Goal: Task Accomplishment & Management: Complete application form

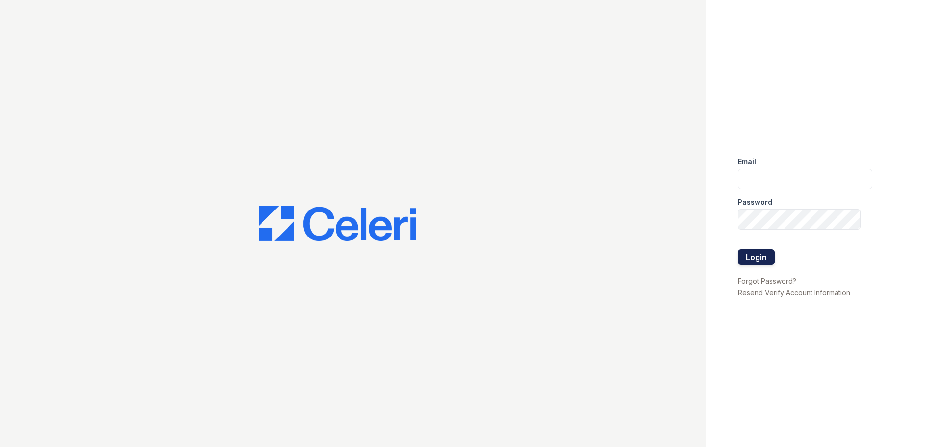
type input "[EMAIL_ADDRESS][DOMAIN_NAME]"
click at [757, 254] on button "Login" at bounding box center [756, 257] width 37 height 16
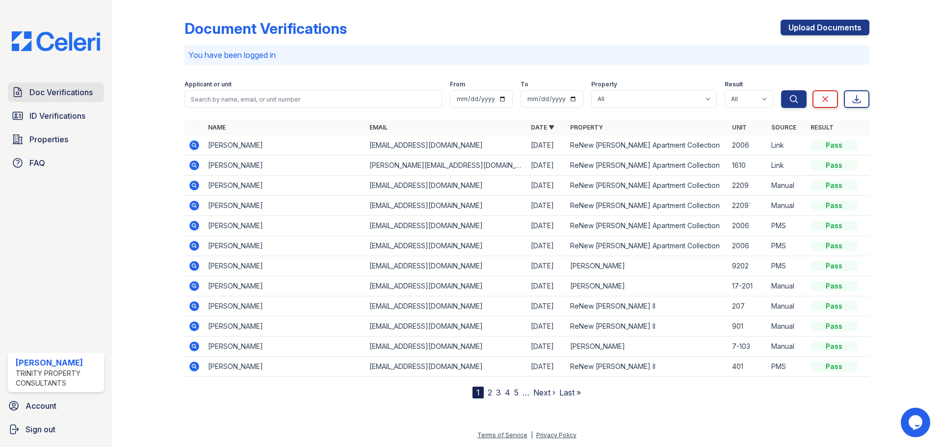
click at [75, 96] on span "Doc Verifications" at bounding box center [60, 92] width 63 height 12
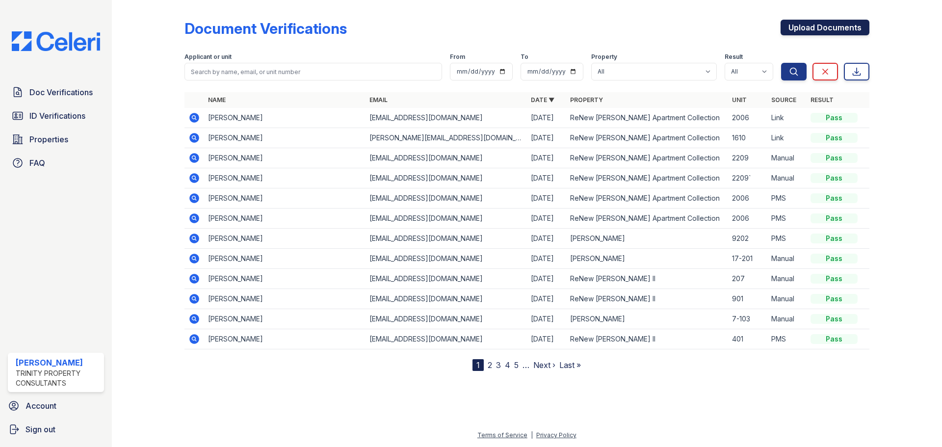
click at [811, 26] on link "Upload Documents" at bounding box center [824, 28] width 89 height 16
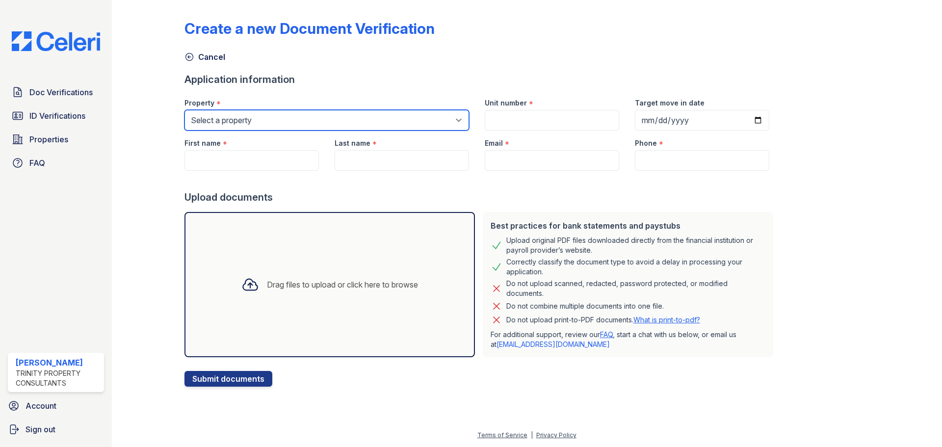
click at [297, 120] on select "Select a property ReNew Andrews Apartment Collection ReNew Andrews II ReNew Sin…" at bounding box center [326, 120] width 284 height 21
select select "70"
click at [184, 110] on select "Select a property ReNew Andrews Apartment Collection ReNew Andrews II ReNew Sin…" at bounding box center [326, 120] width 284 height 21
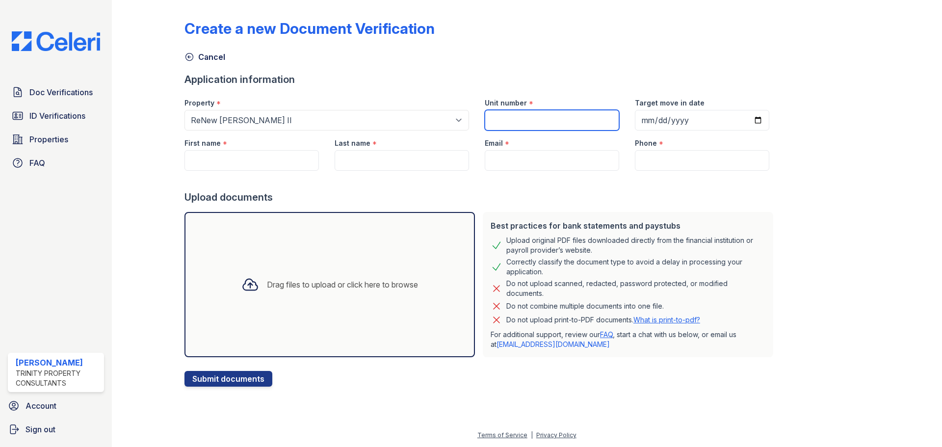
click at [489, 117] on input "Unit number" at bounding box center [552, 120] width 134 height 21
type input "0510"
type input "2025-12-19"
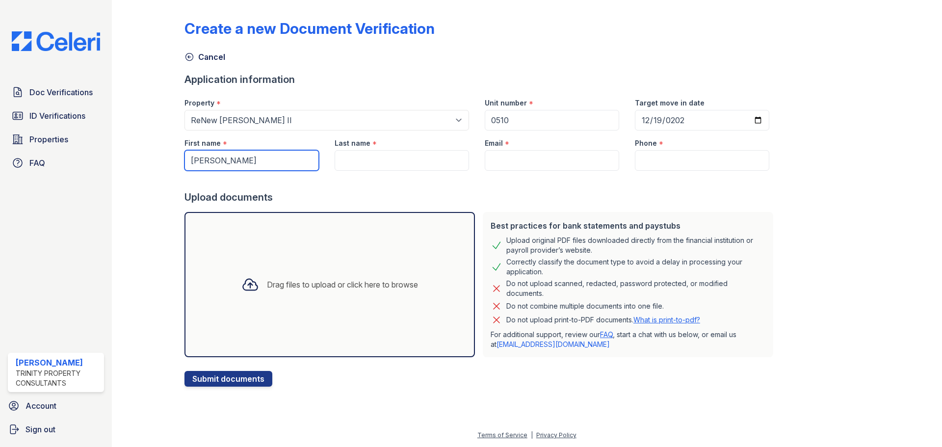
type input "Maribel"
type input "M"
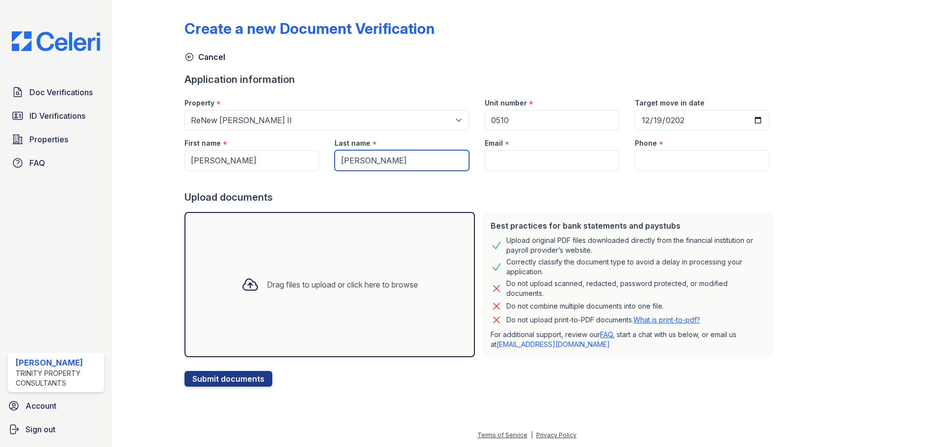
type input "Ruiz Martinez"
click at [517, 157] on input "Email" at bounding box center [552, 160] width 134 height 21
paste input "mr6270712@gmail.com"
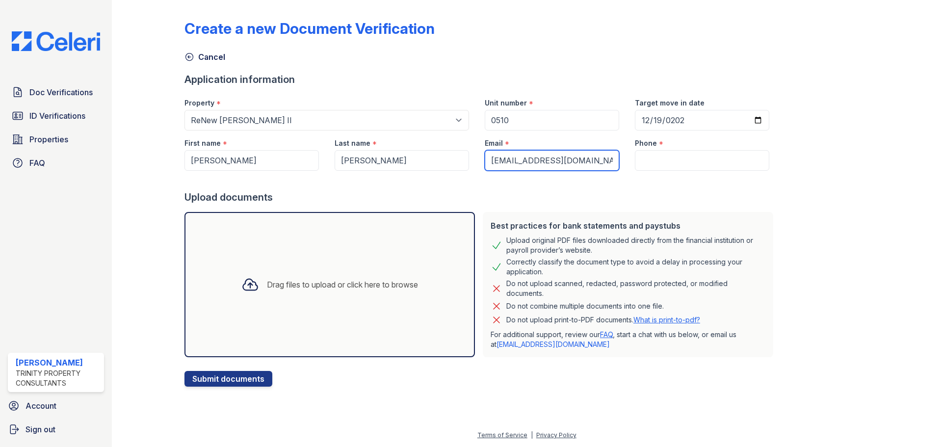
type input "mr6270712@gmail.com"
click at [645, 166] on input "Phone" at bounding box center [702, 160] width 134 height 21
paste input "(432) 517-8323"
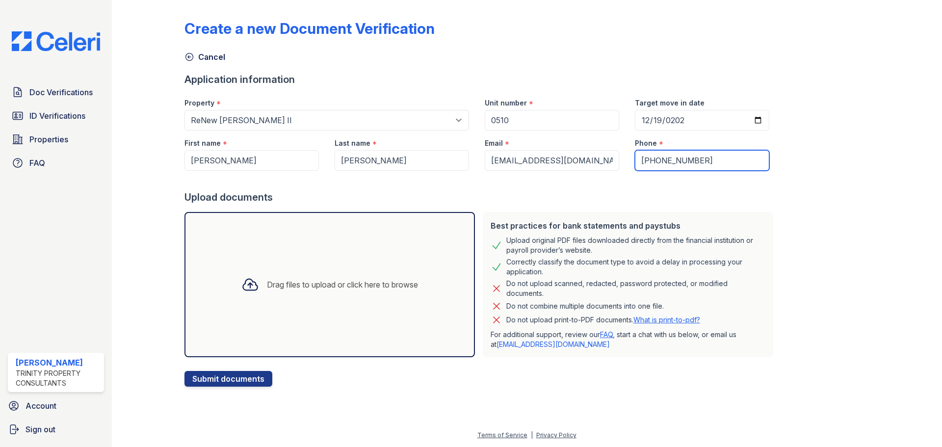
type input "(432) 517-8323"
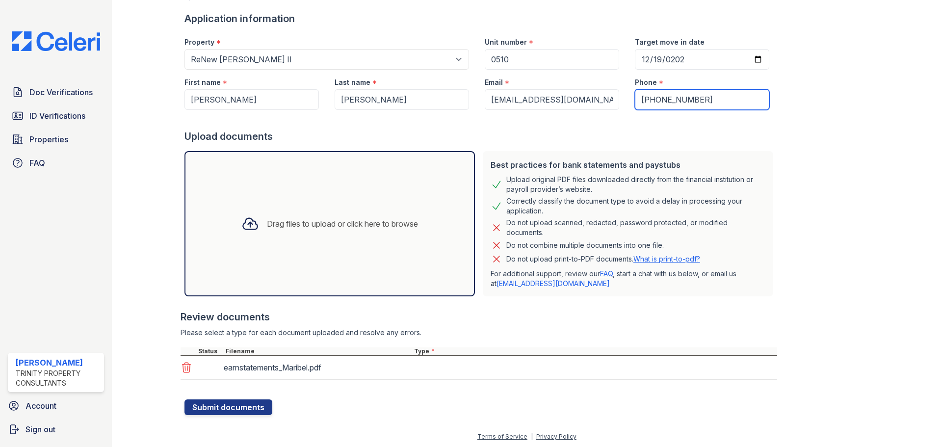
scroll to position [62, 0]
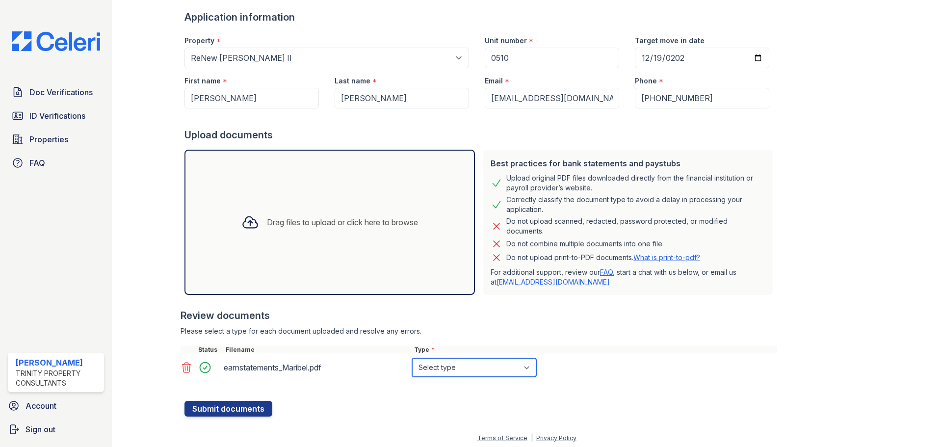
click at [436, 372] on select "Select type Paystub Bank Statement Offer Letter Tax Documents Benefit Award Let…" at bounding box center [474, 367] width 124 height 19
select select "paystub"
click at [412, 358] on select "Select type Paystub Bank Statement Offer Letter Tax Documents Benefit Award Let…" at bounding box center [474, 367] width 124 height 19
click at [243, 407] on button "Submit documents" at bounding box center [228, 409] width 88 height 16
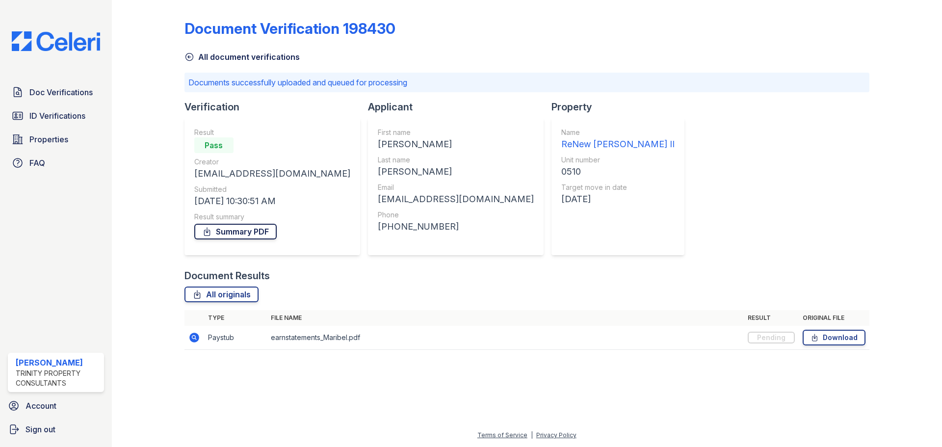
click at [253, 236] on link "Summary PDF" at bounding box center [235, 232] width 82 height 16
click at [61, 95] on span "Doc Verifications" at bounding box center [60, 92] width 63 height 12
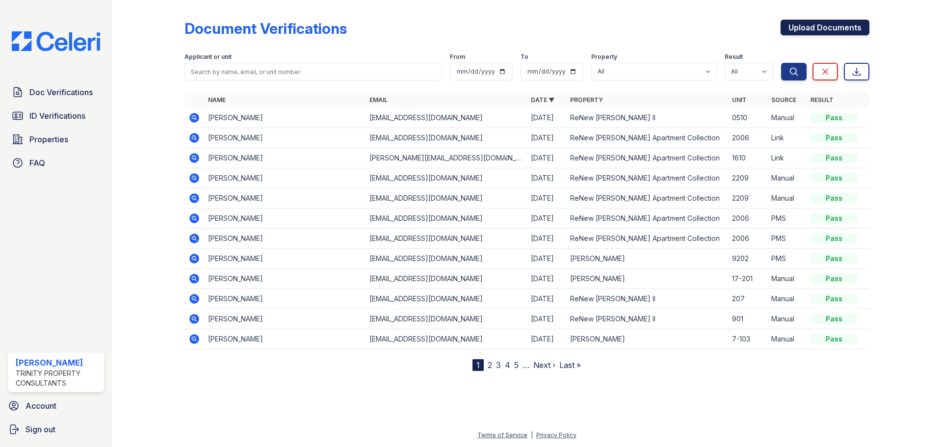
click at [816, 28] on link "Upload Documents" at bounding box center [824, 28] width 89 height 16
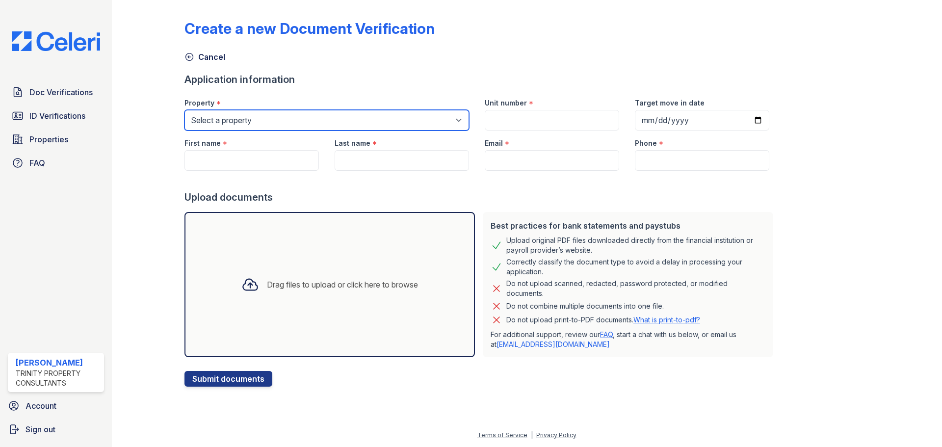
click at [240, 124] on select "Select a property ReNew Andrews Apartment Collection ReNew Andrews II ReNew Sin…" at bounding box center [326, 120] width 284 height 21
select select "70"
click at [184, 110] on select "Select a property ReNew Andrews Apartment Collection ReNew Andrews II ReNew Sin…" at bounding box center [326, 120] width 284 height 21
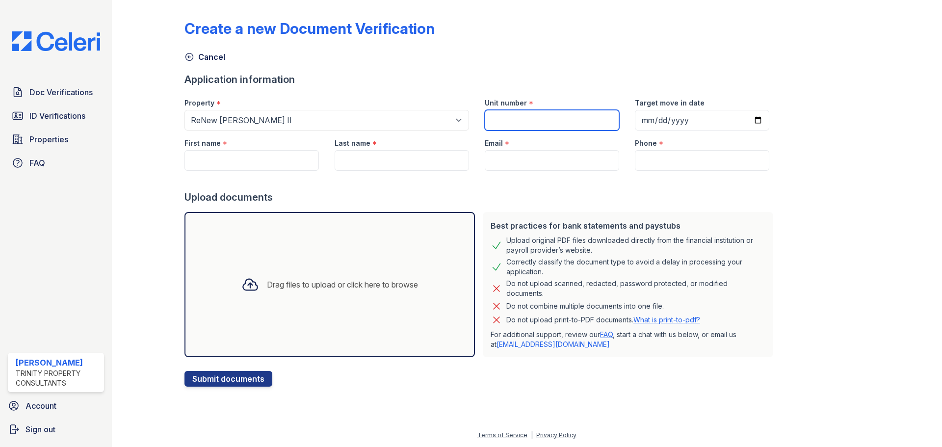
click at [520, 119] on input "Unit number" at bounding box center [552, 120] width 134 height 21
type input "0510"
type input "2025-12-19"
click at [244, 163] on input "First name" at bounding box center [251, 160] width 134 height 21
type input "Osneil"
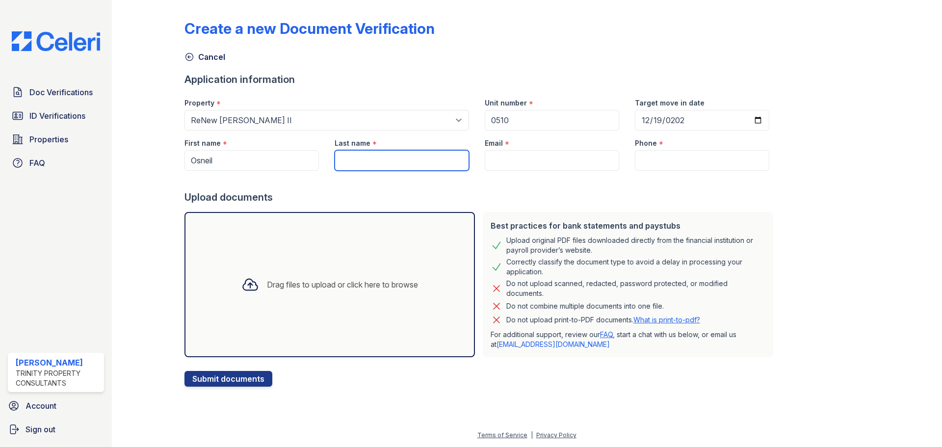
type input "R"
type input "[PERSON_NAME]"
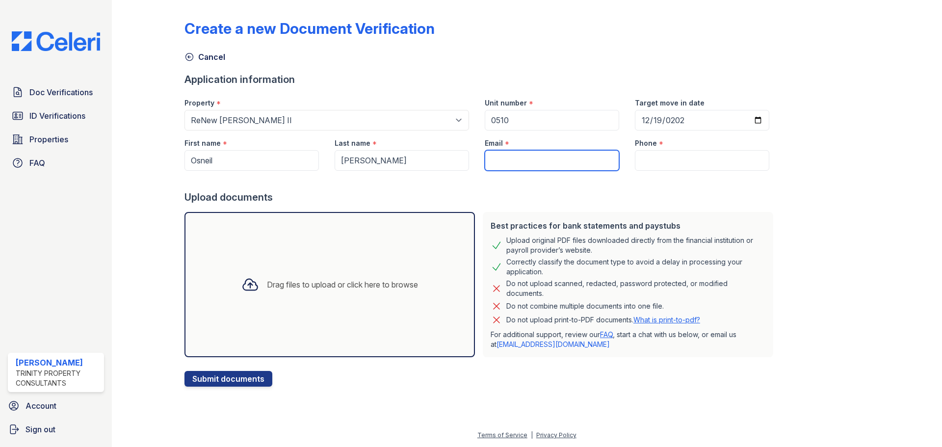
click at [540, 160] on input "Email" at bounding box center [552, 160] width 134 height 21
paste input "(432) 517-8323"
type input "(432) 517-8323"
drag, startPoint x: 551, startPoint y: 162, endPoint x: 212, endPoint y: 177, distance: 339.2
click at [235, 172] on form "Application information Property * Select a property ReNew Andrews Apartment Co…" at bounding box center [480, 230] width 592 height 314
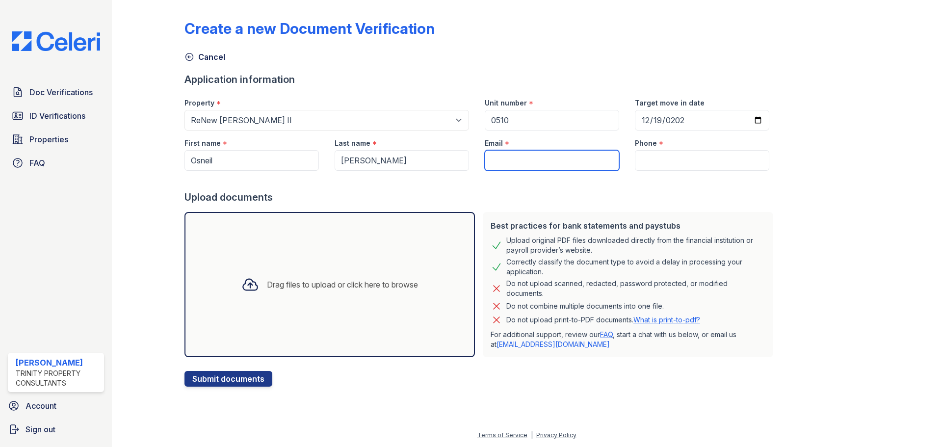
click at [516, 160] on input "Email" at bounding box center [552, 160] width 134 height 21
paste input "[EMAIL_ADDRESS][DOMAIN_NAME]"
type input "[EMAIL_ADDRESS][DOMAIN_NAME]"
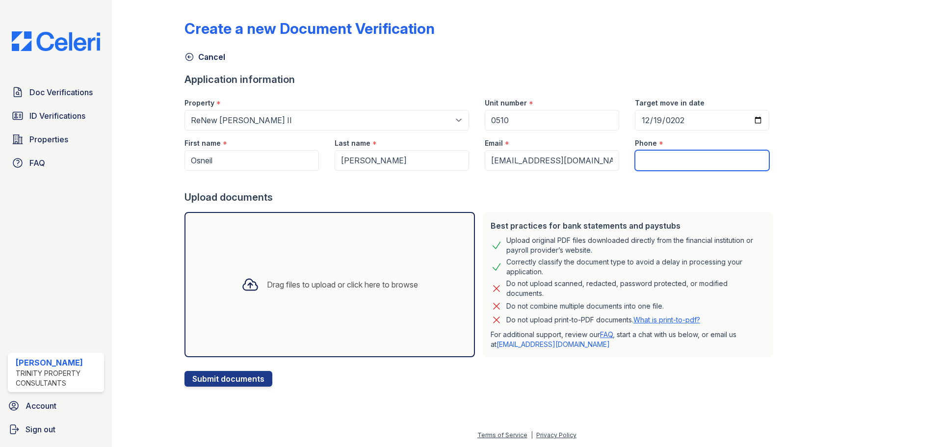
click at [668, 161] on input "Phone" at bounding box center [702, 160] width 134 height 21
paste input "(432) 603-1928"
type input "(432) 603-1928"
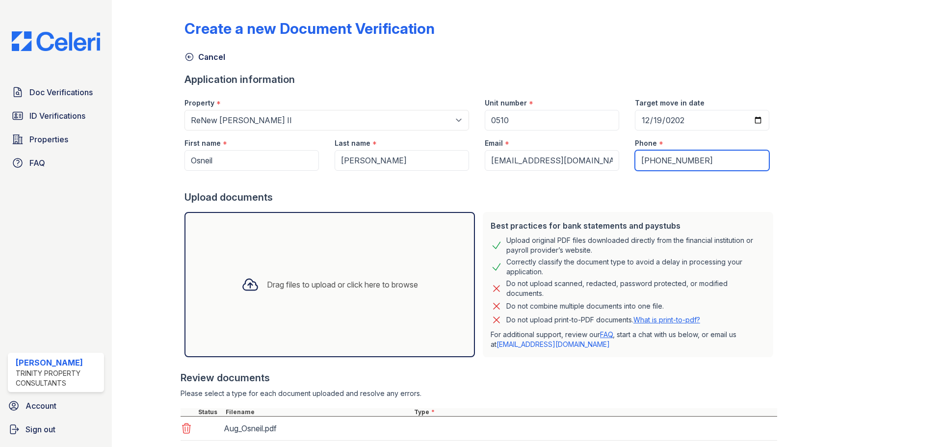
scroll to position [110, 0]
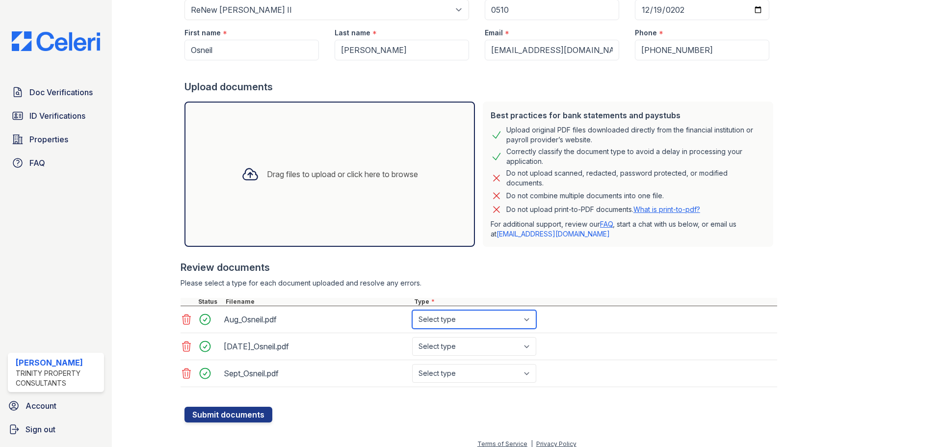
click at [436, 320] on select "Select type Paystub Bank Statement Offer Letter Tax Documents Benefit Award Let…" at bounding box center [474, 319] width 124 height 19
select select "bank_statement"
click at [412, 310] on select "Select type Paystub Bank Statement Offer Letter Tax Documents Benefit Award Let…" at bounding box center [474, 319] width 124 height 19
click at [451, 348] on select "Select type Paystub Bank Statement Offer Letter Tax Documents Benefit Award Let…" at bounding box center [474, 346] width 124 height 19
select select "bank_statement"
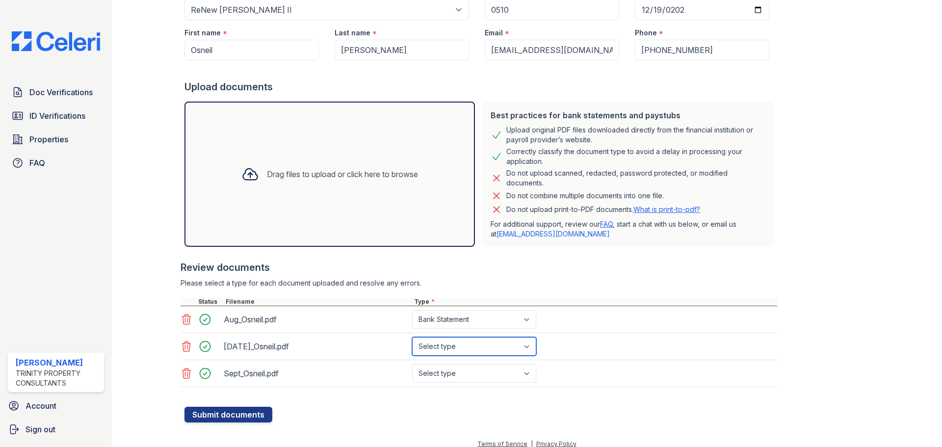
click at [412, 337] on select "Select type Paystub Bank Statement Offer Letter Tax Documents Benefit Award Let…" at bounding box center [474, 346] width 124 height 19
click at [454, 373] on select "Select type Paystub Bank Statement Offer Letter Tax Documents Benefit Award Let…" at bounding box center [474, 373] width 124 height 19
select select "bank_statement"
click at [412, 364] on select "Select type Paystub Bank Statement Offer Letter Tax Documents Benefit Award Let…" at bounding box center [474, 373] width 124 height 19
click at [204, 417] on button "Submit documents" at bounding box center [228, 415] width 88 height 16
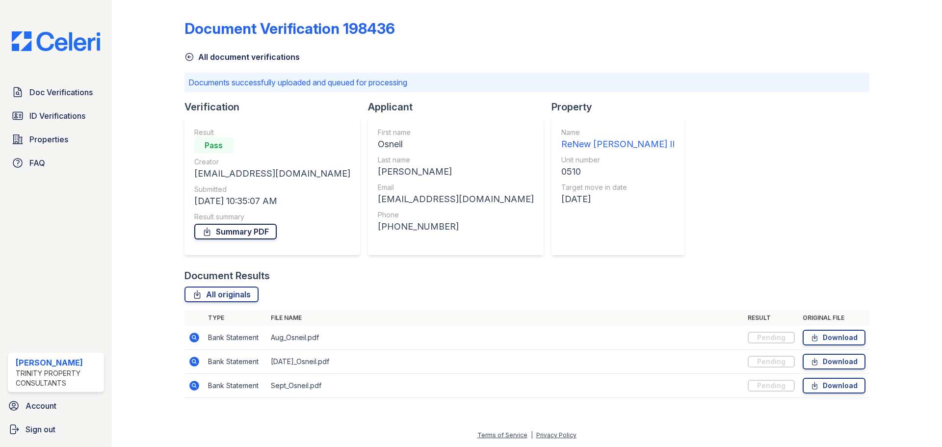
click at [245, 232] on link "Summary PDF" at bounding box center [235, 232] width 82 height 16
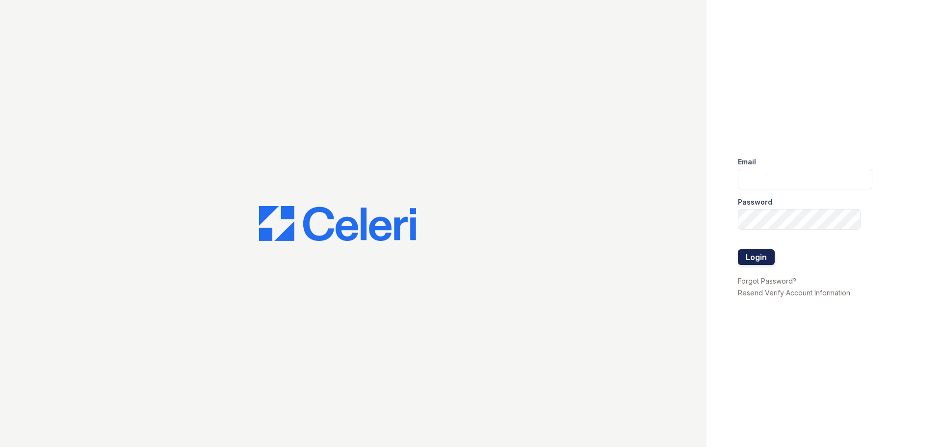
type input "[EMAIL_ADDRESS][DOMAIN_NAME]"
click at [762, 261] on button "Login" at bounding box center [756, 257] width 37 height 16
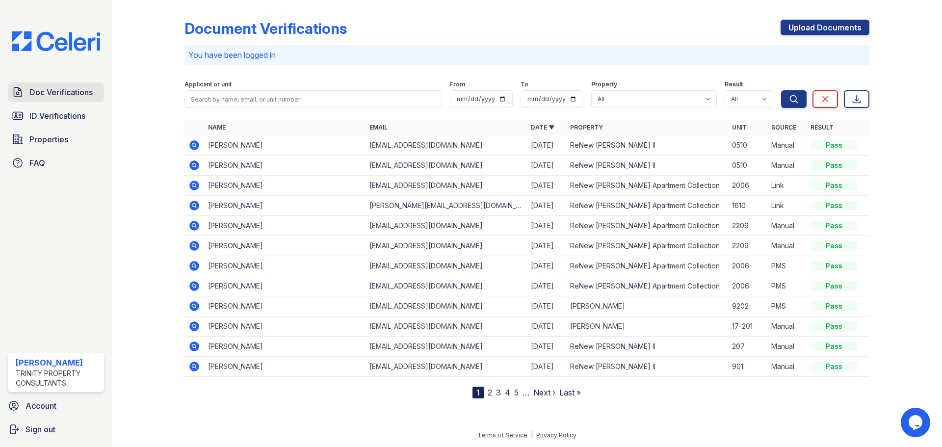
click at [72, 89] on span "Doc Verifications" at bounding box center [60, 92] width 63 height 12
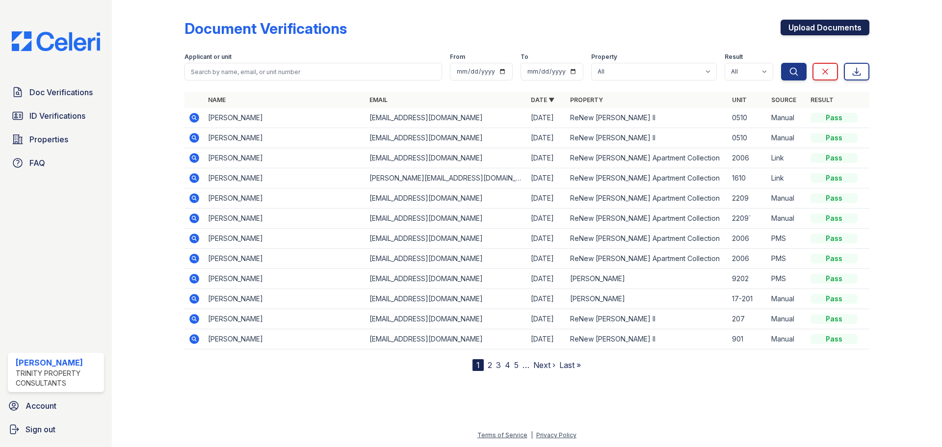
click at [819, 30] on link "Upload Documents" at bounding box center [824, 28] width 89 height 16
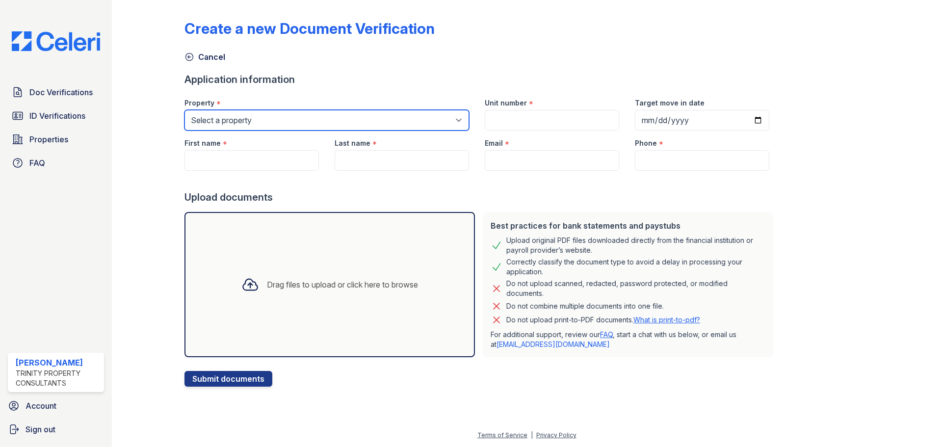
drag, startPoint x: 280, startPoint y: 115, endPoint x: 283, endPoint y: 129, distance: 14.0
click at [281, 117] on select "Select a property ReNew Andrews Apartment Collection ReNew Andrews II ReNew Sin…" at bounding box center [326, 120] width 284 height 21
select select "72"
click at [184, 110] on select "Select a property ReNew Andrews Apartment Collection ReNew Andrews II ReNew Sin…" at bounding box center [326, 120] width 284 height 21
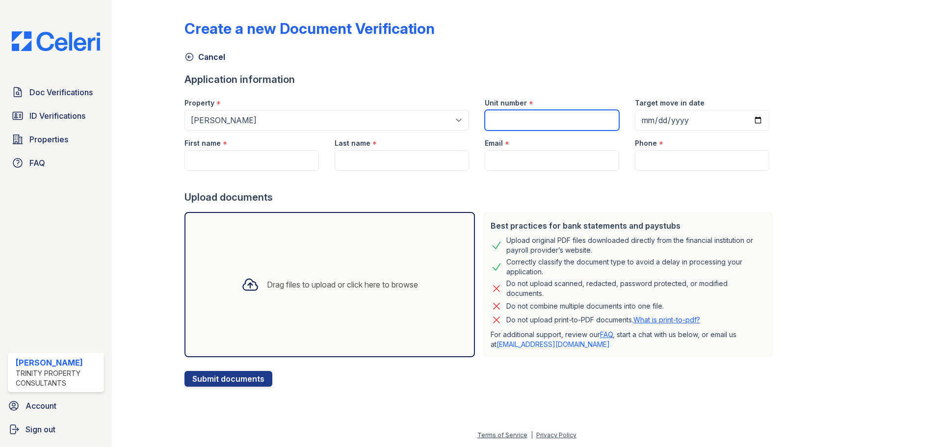
click at [533, 118] on input "Unit number" at bounding box center [552, 120] width 134 height 21
type input "9-202"
click at [638, 120] on input "Target move in date" at bounding box center [702, 120] width 134 height 21
type input "2025-10-25"
click at [225, 167] on input "First name" at bounding box center [251, 160] width 134 height 21
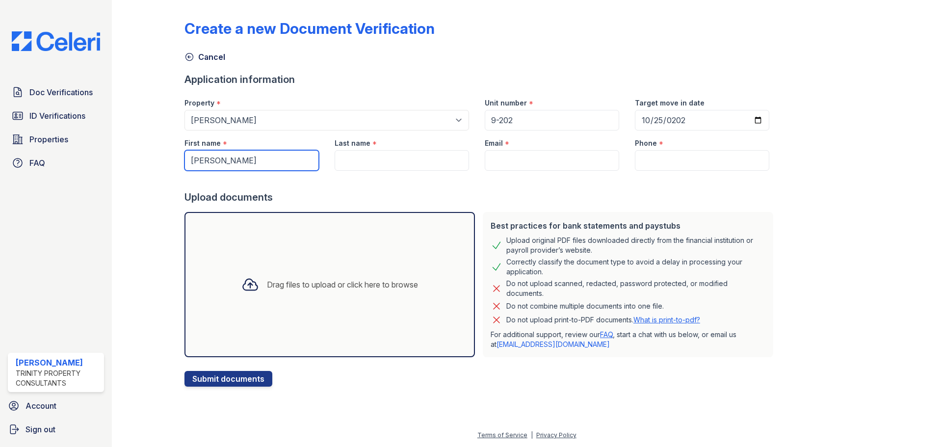
type input "nestor"
type input "A"
type input "M"
type input "Nestor"
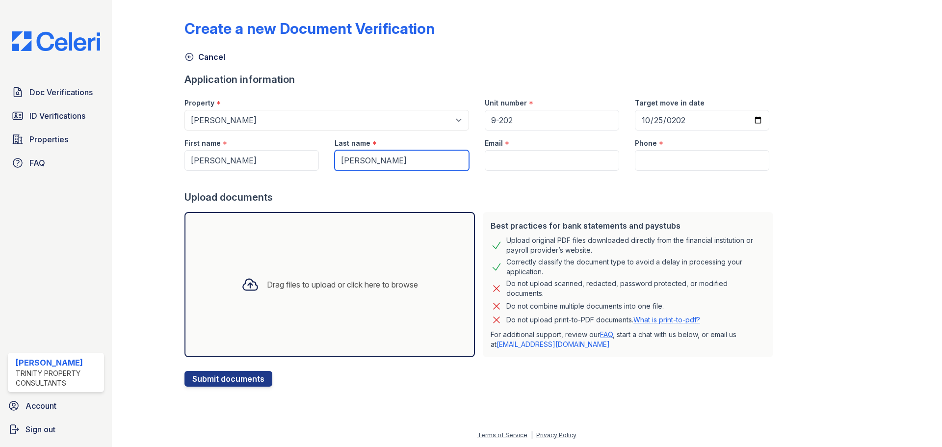
type input "Atencio"
click at [520, 159] on input "Email" at bounding box center [552, 160] width 134 height 21
paste input "[EMAIL_ADDRESS][DOMAIN_NAME]"
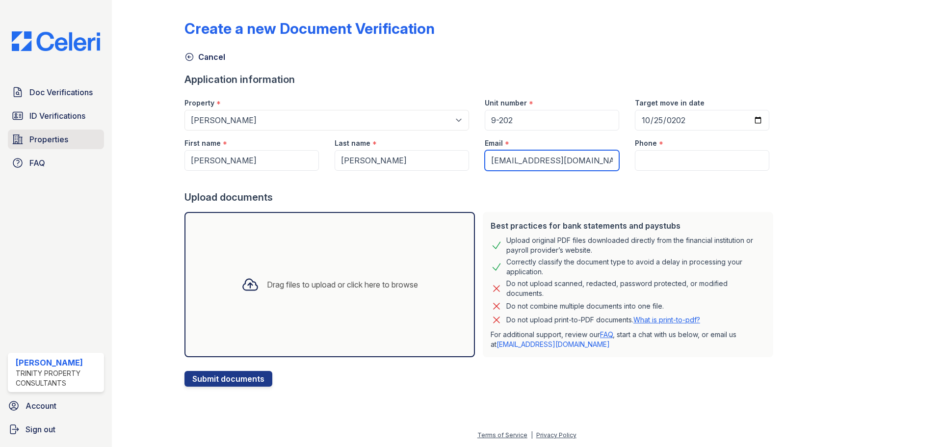
type input "[EMAIL_ADDRESS][DOMAIN_NAME]"
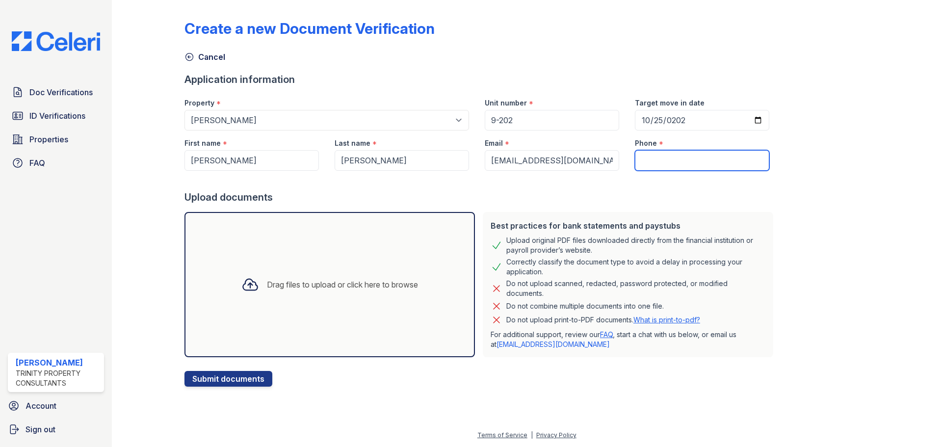
click at [664, 160] on input "Phone" at bounding box center [702, 160] width 134 height 21
paste input "(432) 818-8459"
type input "(432) 818-8459"
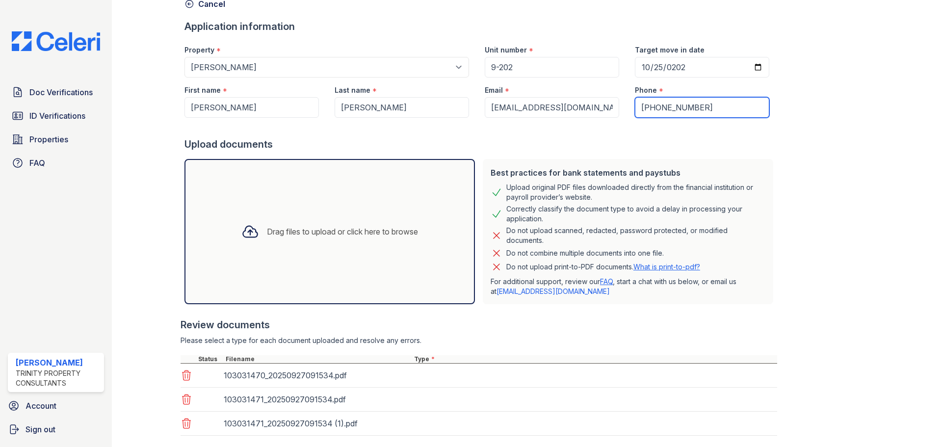
scroll to position [110, 0]
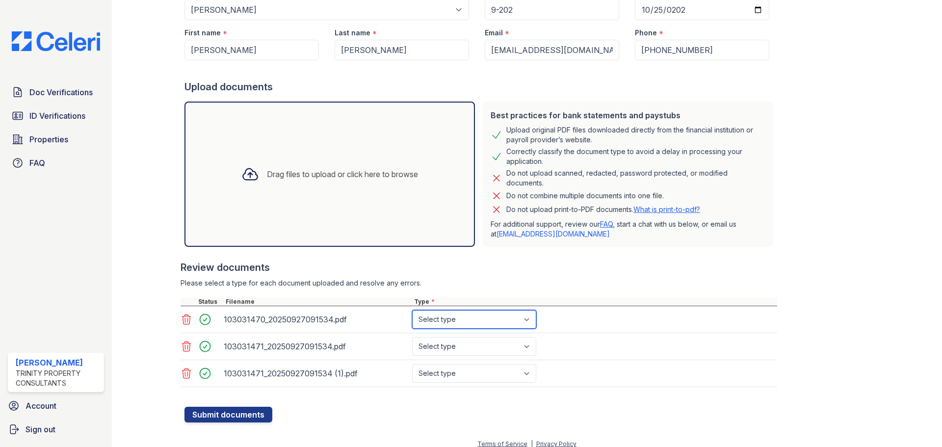
click at [486, 324] on select "Select type Paystub Bank Statement Offer Letter Tax Documents Benefit Award Let…" at bounding box center [474, 319] width 124 height 19
select select "bank_statement"
click at [412, 310] on select "Select type Paystub Bank Statement Offer Letter Tax Documents Benefit Award Let…" at bounding box center [474, 319] width 124 height 19
click at [471, 348] on select "Select type Paystub Bank Statement Offer Letter Tax Documents Benefit Award Let…" at bounding box center [474, 346] width 124 height 19
select select "bank_statement"
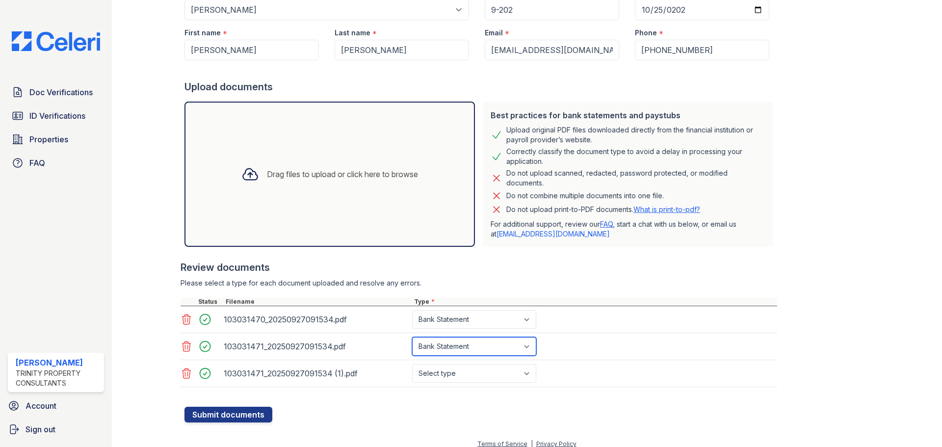
click at [412, 337] on select "Select type Paystub Bank Statement Offer Letter Tax Documents Benefit Award Let…" at bounding box center [474, 346] width 124 height 19
click at [458, 373] on select "Select type Paystub Bank Statement Offer Letter Tax Documents Benefit Award Let…" at bounding box center [474, 373] width 124 height 19
select select "bank_statement"
click at [412, 364] on select "Select type Paystub Bank Statement Offer Letter Tax Documents Benefit Award Let…" at bounding box center [474, 373] width 124 height 19
click at [241, 414] on button "Submit documents" at bounding box center [228, 415] width 88 height 16
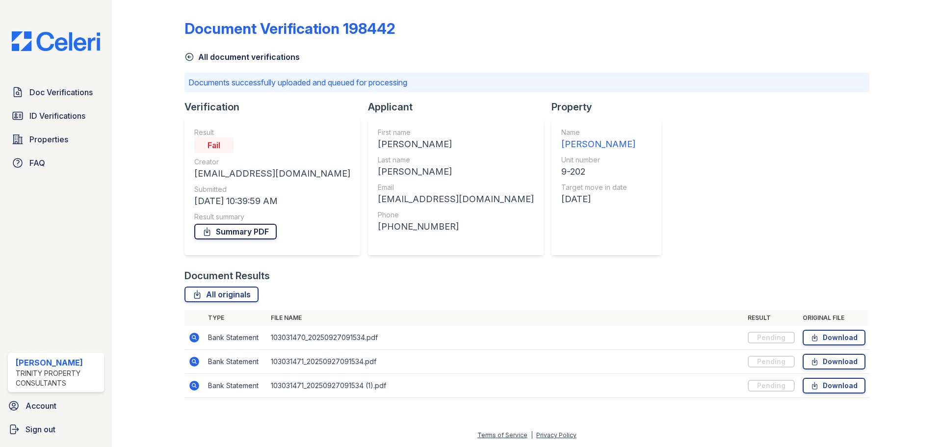
click at [254, 233] on link "Summary PDF" at bounding box center [235, 232] width 82 height 16
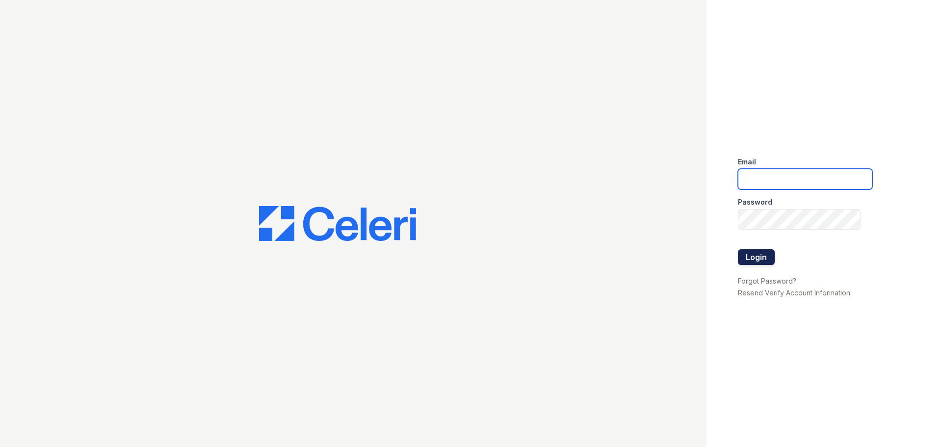
type input "[EMAIL_ADDRESS][DOMAIN_NAME]"
click at [759, 253] on button "Login" at bounding box center [756, 257] width 37 height 16
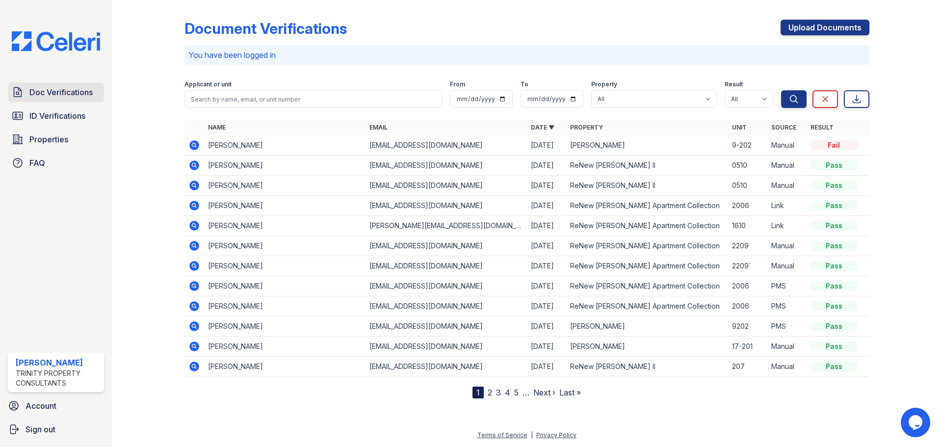
click at [65, 97] on span "Doc Verifications" at bounding box center [60, 92] width 63 height 12
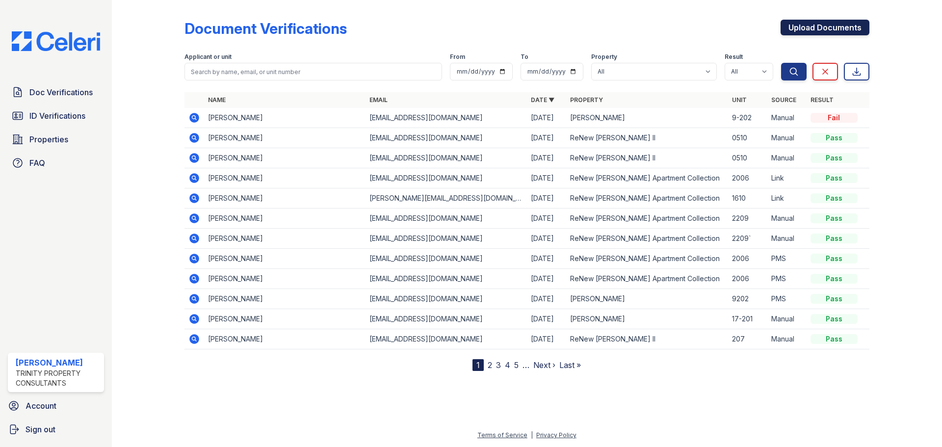
click at [798, 32] on link "Upload Documents" at bounding box center [824, 28] width 89 height 16
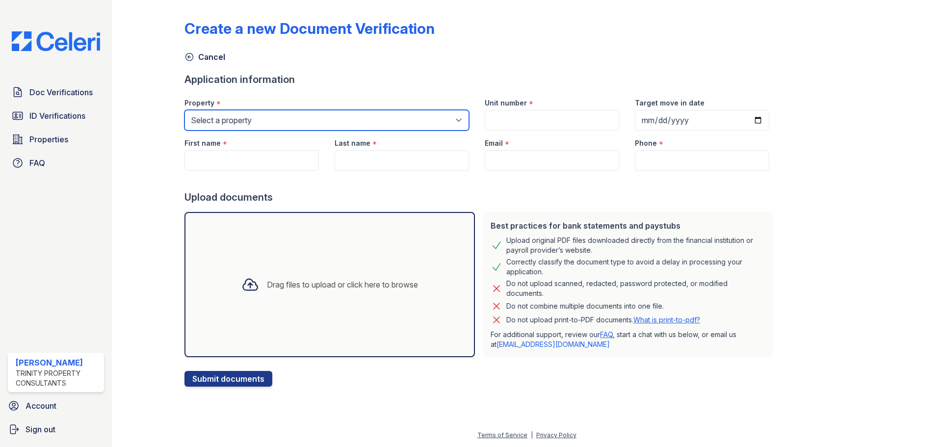
click at [308, 110] on select "Select a property ReNew [PERSON_NAME] Apartment Collection ReNew [PERSON_NAME] …" at bounding box center [326, 120] width 284 height 21
select select "70"
click at [184, 110] on select "Select a property ReNew [PERSON_NAME] Apartment Collection ReNew [PERSON_NAME] …" at bounding box center [326, 120] width 284 height 21
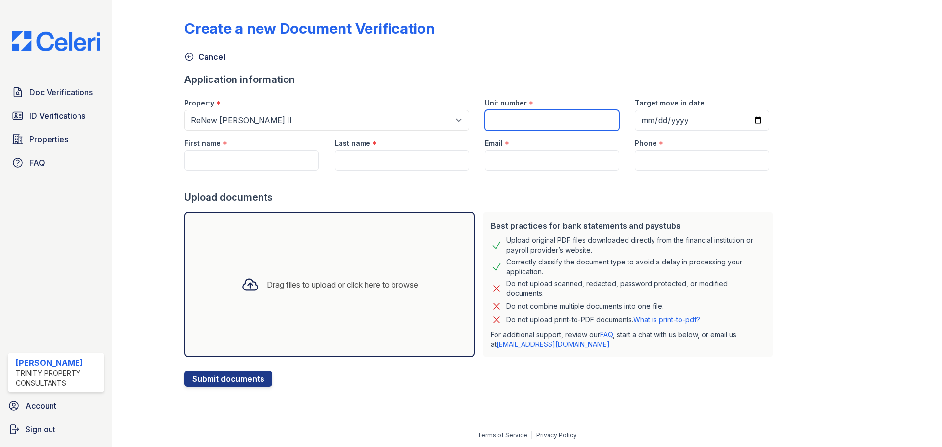
click at [503, 120] on input "Unit number" at bounding box center [552, 120] width 134 height 21
type input "0510"
type input "[PHONE_NUMBER]"
type input "0009-02-01"
drag, startPoint x: 685, startPoint y: 117, endPoint x: 625, endPoint y: 122, distance: 60.6
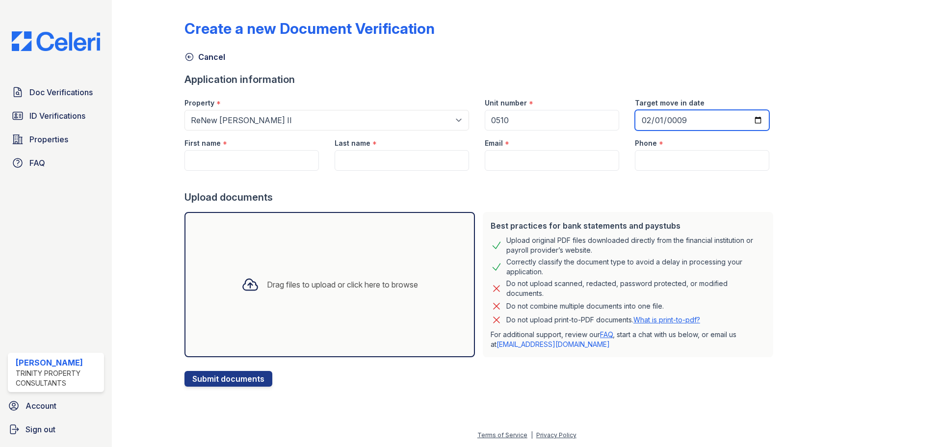
click at [635, 122] on input "0009-02-01" at bounding box center [702, 120] width 134 height 21
click at [684, 123] on input "0009-02-01" at bounding box center [702, 120] width 134 height 21
click at [681, 120] on input "0009-02-01" at bounding box center [702, 120] width 134 height 21
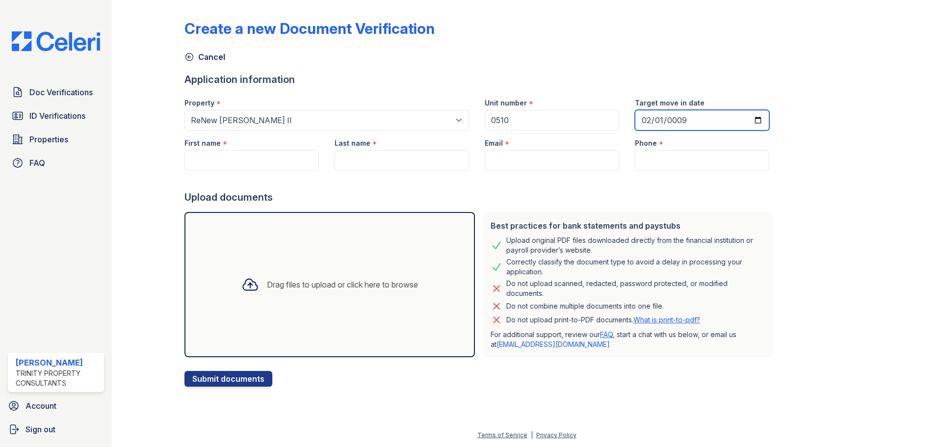
click at [675, 118] on input "0009-02-01" at bounding box center [702, 120] width 134 height 21
click at [744, 119] on input "0009-02-01" at bounding box center [702, 120] width 134 height 21
click at [786, 140] on div "Create a new Document Verification Cancel Application information Property * Se…" at bounding box center [526, 195] width 685 height 383
drag, startPoint x: 688, startPoint y: 122, endPoint x: 648, endPoint y: 124, distance: 39.8
click at [587, 122] on div "Property * Select a property [PERSON_NAME] Apartment Collection ReNew [PERSON_N…" at bounding box center [477, 110] width 600 height 40
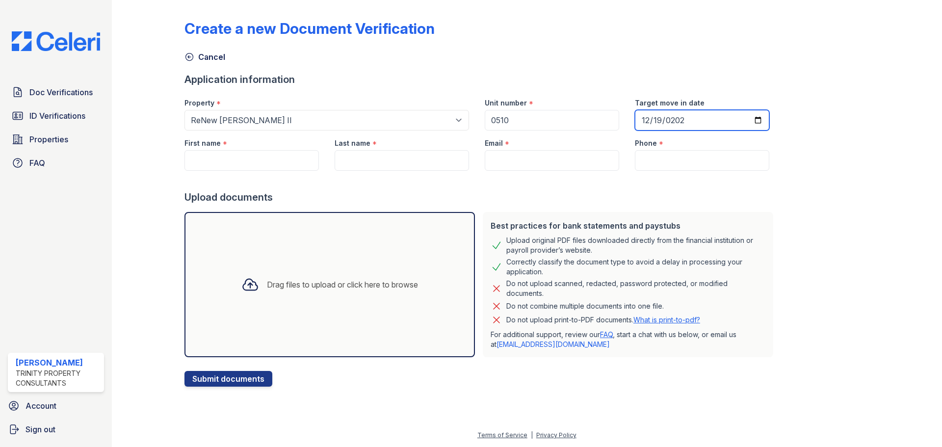
type input "[DATE]"
click at [279, 157] on input "First name" at bounding box center [251, 160] width 134 height 21
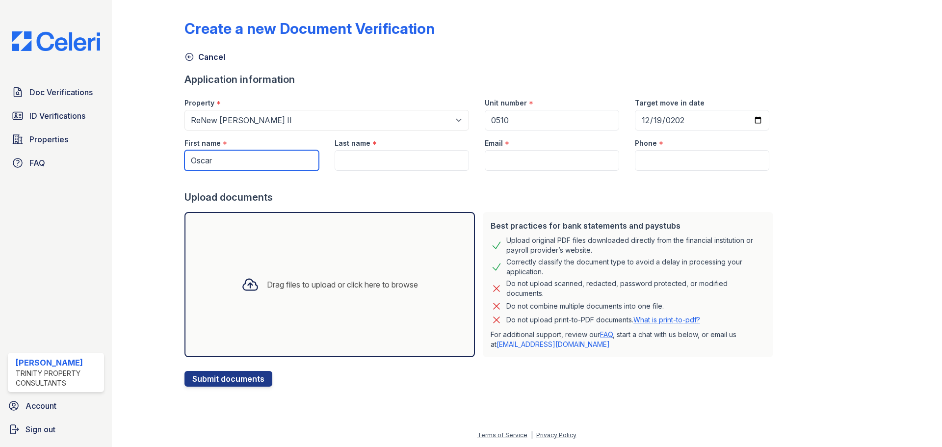
type input "Oscar"
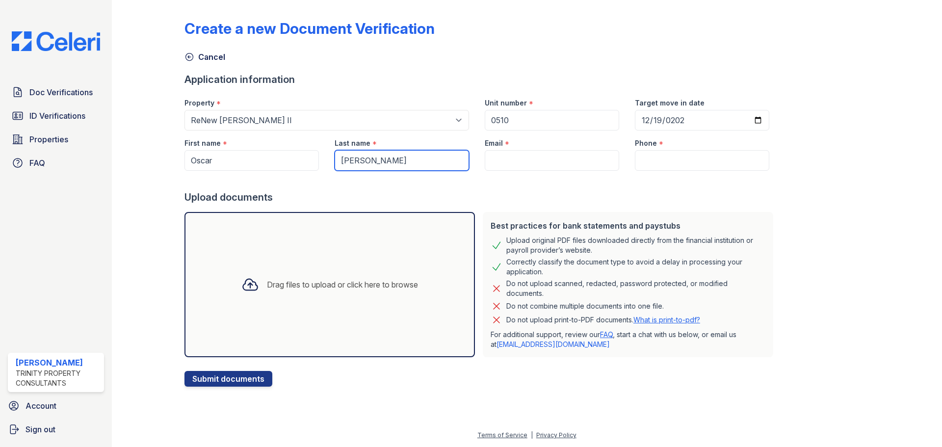
type input "[PERSON_NAME]"
click at [518, 154] on input "Email" at bounding box center [552, 160] width 134 height 21
paste input "[EMAIL_ADDRESS][DOMAIN_NAME]"
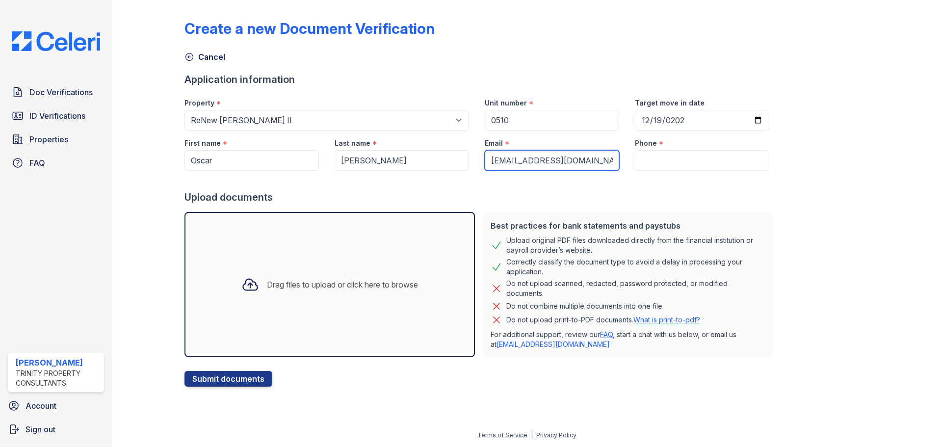
scroll to position [0, 9]
type input "[EMAIL_ADDRESS][DOMAIN_NAME]"
click at [669, 161] on input "Phone" at bounding box center [702, 160] width 134 height 21
paste input "[PHONE_NUMBER]"
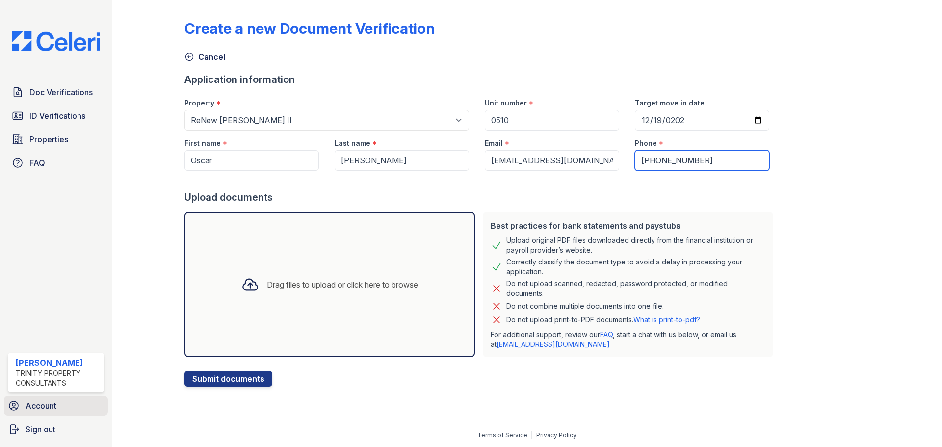
type input "[PHONE_NUMBER]"
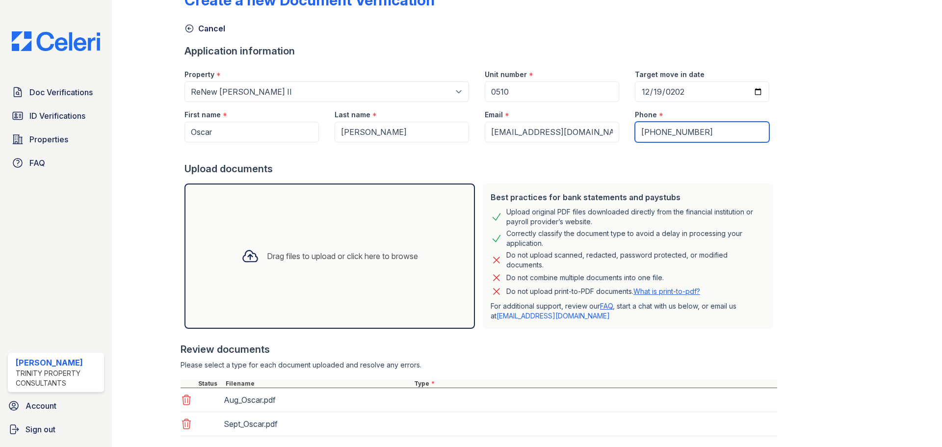
scroll to position [86, 0]
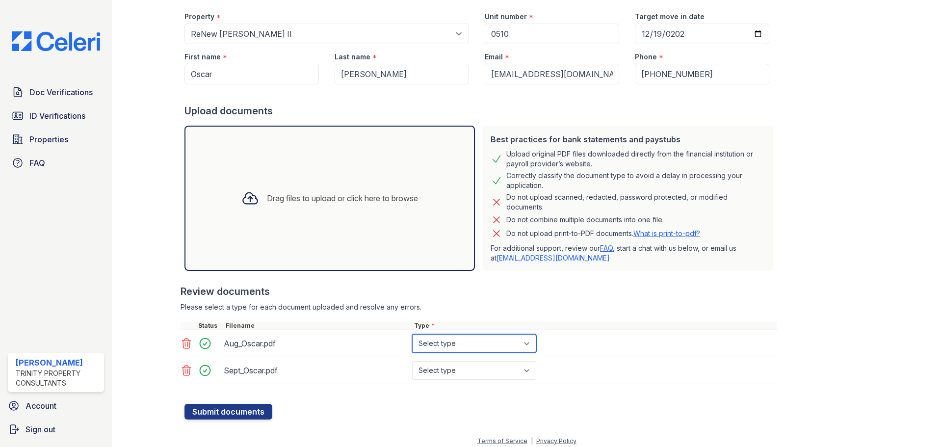
click at [438, 342] on select "Select type Paystub Bank Statement Offer Letter Tax Documents Benefit Award Let…" at bounding box center [474, 343] width 124 height 19
select select "bank_statement"
click at [412, 334] on select "Select type Paystub Bank Statement Offer Letter Tax Documents Benefit Award Let…" at bounding box center [474, 343] width 124 height 19
click at [441, 369] on select "Select type Paystub Bank Statement Offer Letter Tax Documents Benefit Award Let…" at bounding box center [474, 370] width 124 height 19
select select "bank_statement"
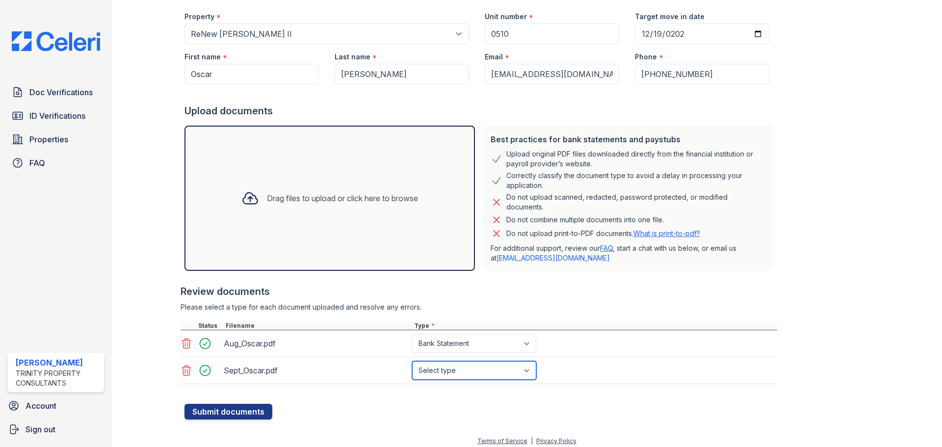
click at [412, 361] on select "Select type Paystub Bank Statement Offer Letter Tax Documents Benefit Award Let…" at bounding box center [474, 370] width 124 height 19
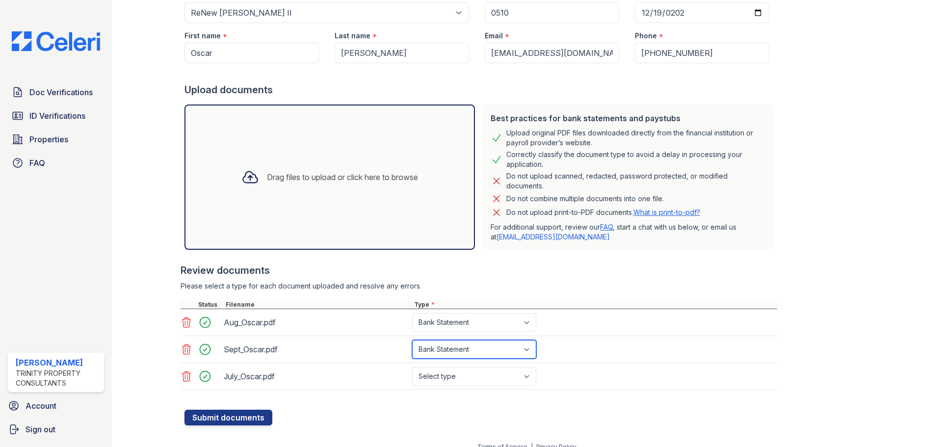
scroll to position [119, 0]
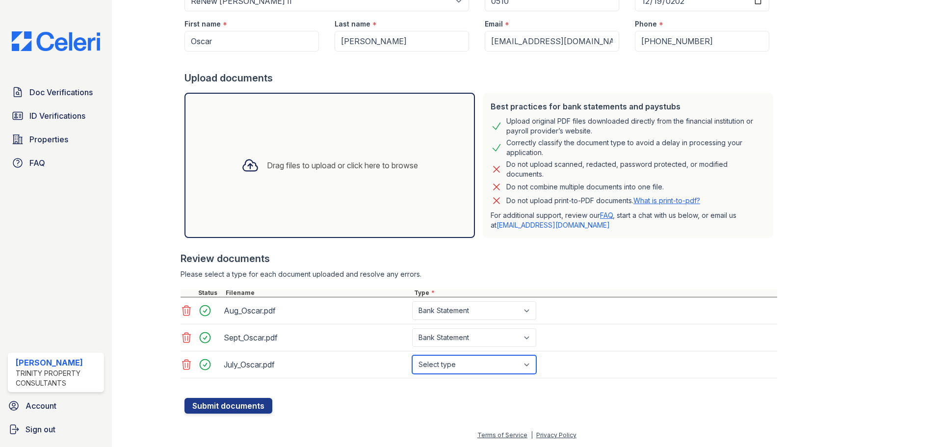
click at [466, 367] on select "Select type Paystub Bank Statement Offer Letter Tax Documents Benefit Award Let…" at bounding box center [474, 364] width 124 height 19
select select "bank_statement"
click at [412, 355] on select "Select type Paystub Bank Statement Offer Letter Tax Documents Benefit Award Let…" at bounding box center [474, 364] width 124 height 19
click at [210, 406] on button "Submit documents" at bounding box center [228, 406] width 88 height 16
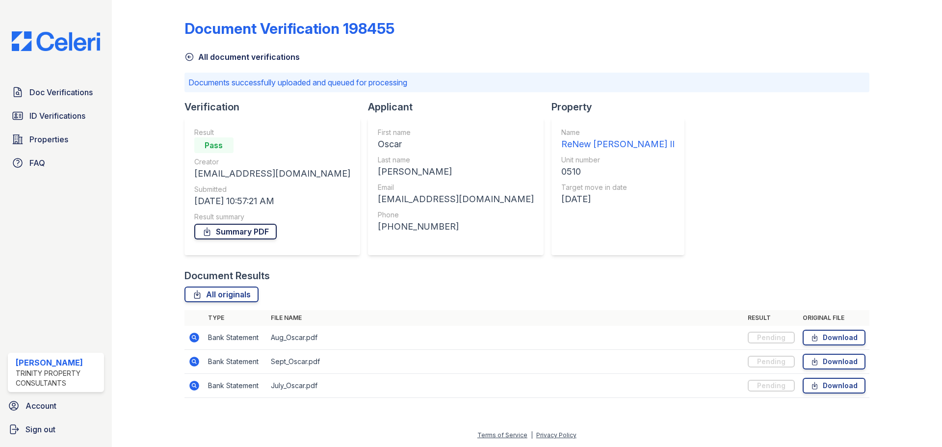
click at [249, 233] on link "Summary PDF" at bounding box center [235, 232] width 82 height 16
